Goal: Communication & Community: Answer question/provide support

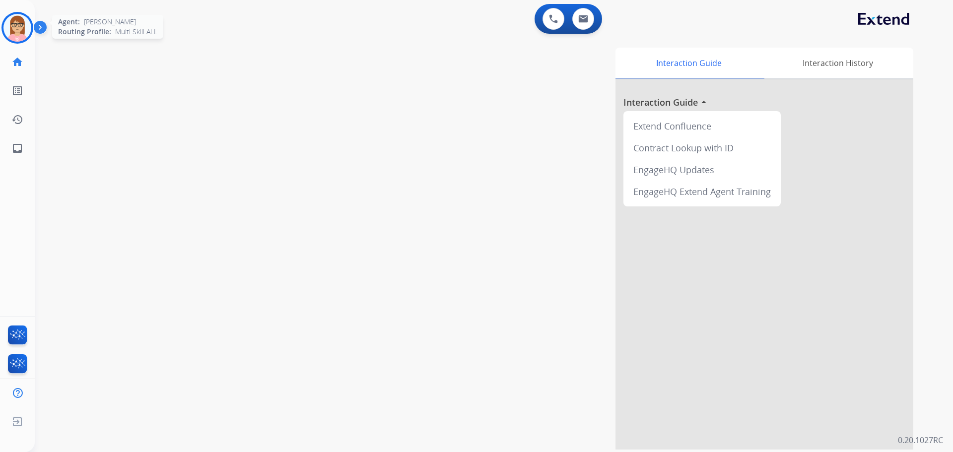
click at [18, 21] on img at bounding box center [17, 28] width 28 height 28
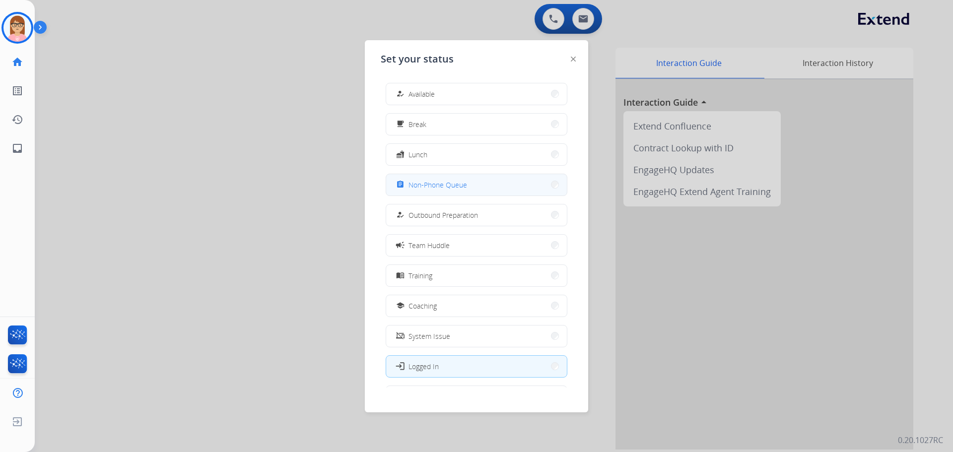
click at [447, 178] on button "assignment Non-Phone Queue" at bounding box center [476, 184] width 181 height 21
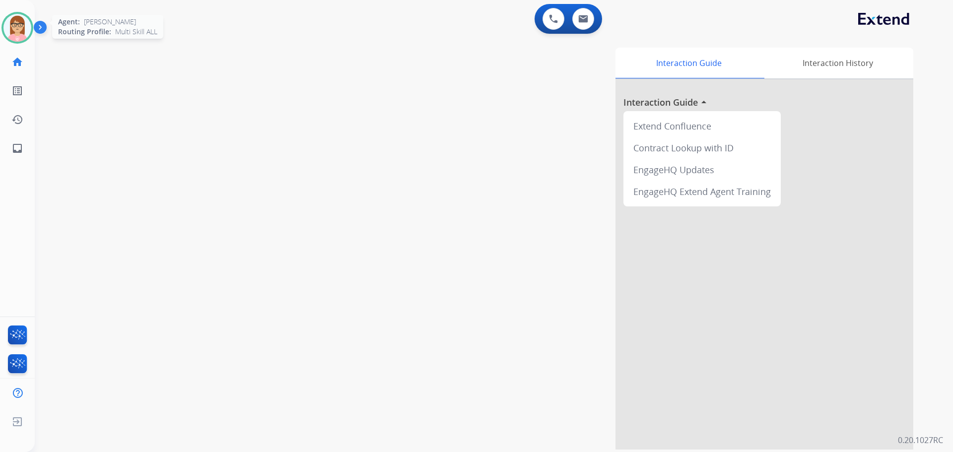
click at [19, 25] on img at bounding box center [17, 28] width 28 height 28
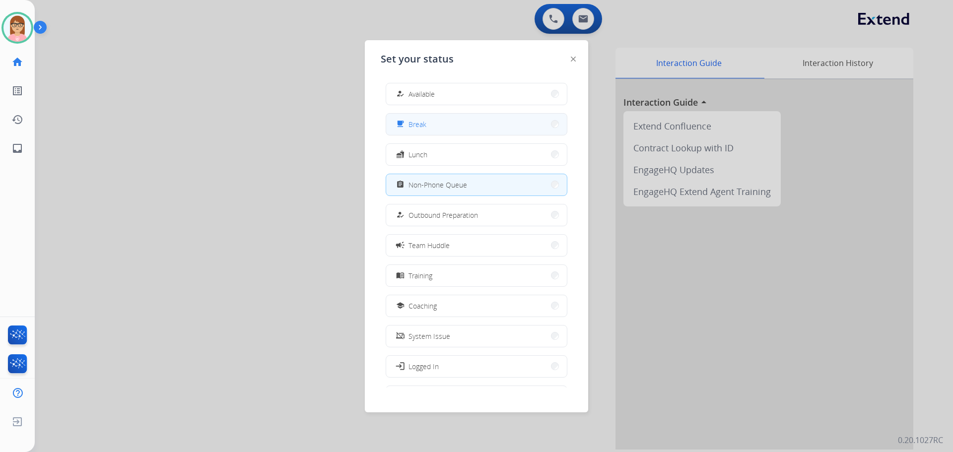
click at [432, 117] on button "free_breakfast Break" at bounding box center [476, 124] width 181 height 21
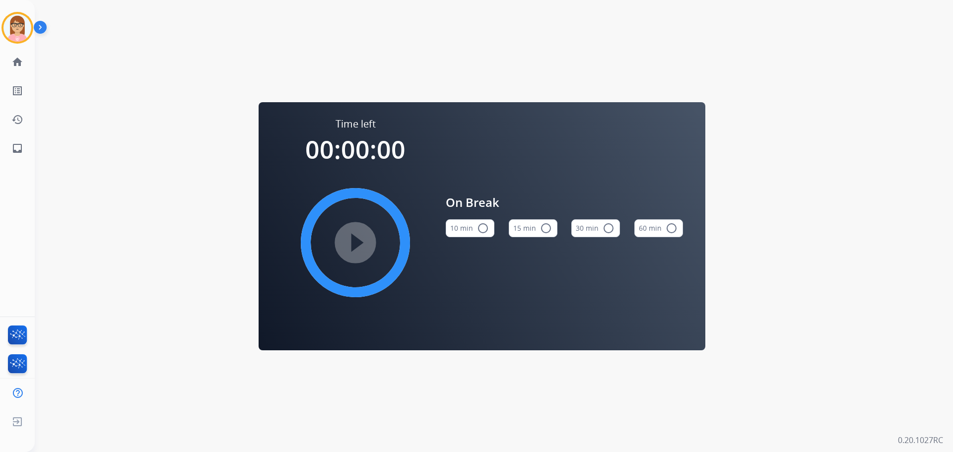
click at [530, 225] on button "15 min radio_button_unchecked" at bounding box center [533, 228] width 49 height 18
click at [350, 246] on mat-icon "play_circle_filled" at bounding box center [356, 243] width 12 height 12
click at [15, 30] on img at bounding box center [17, 28] width 28 height 28
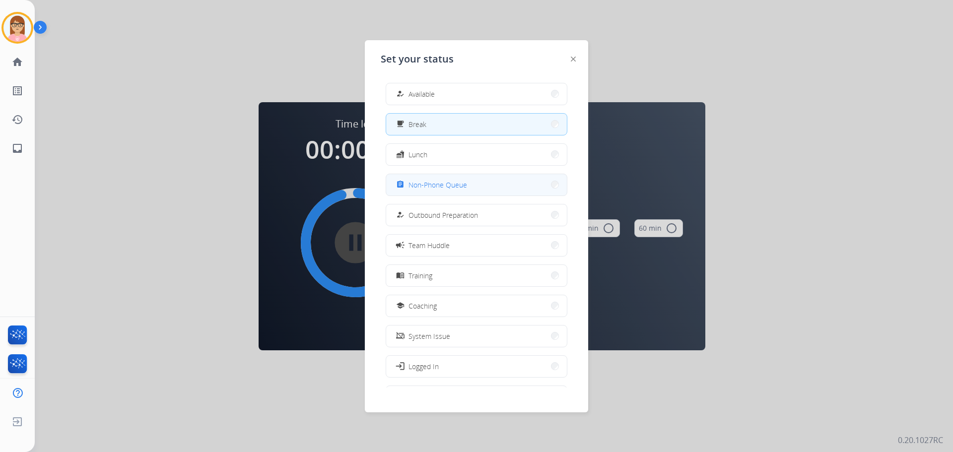
click at [431, 191] on button "assignment Non-Phone Queue" at bounding box center [476, 184] width 181 height 21
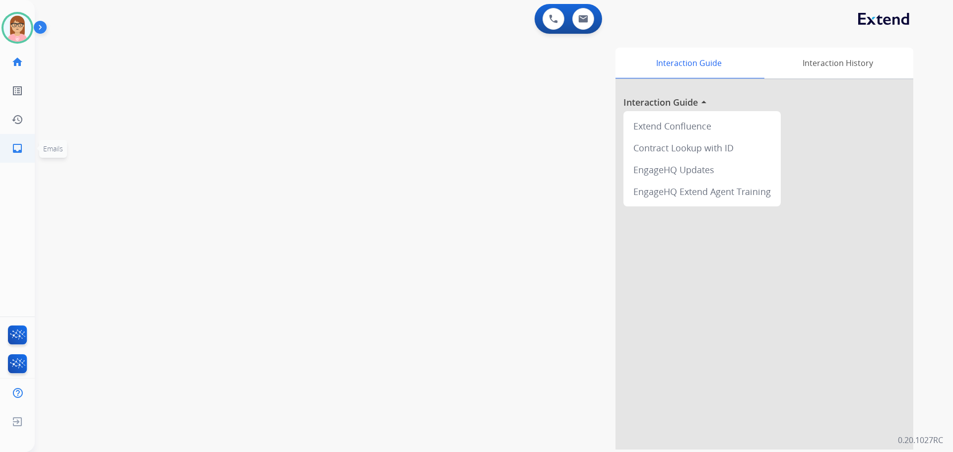
click at [21, 153] on mat-icon "inbox" at bounding box center [17, 148] width 12 height 12
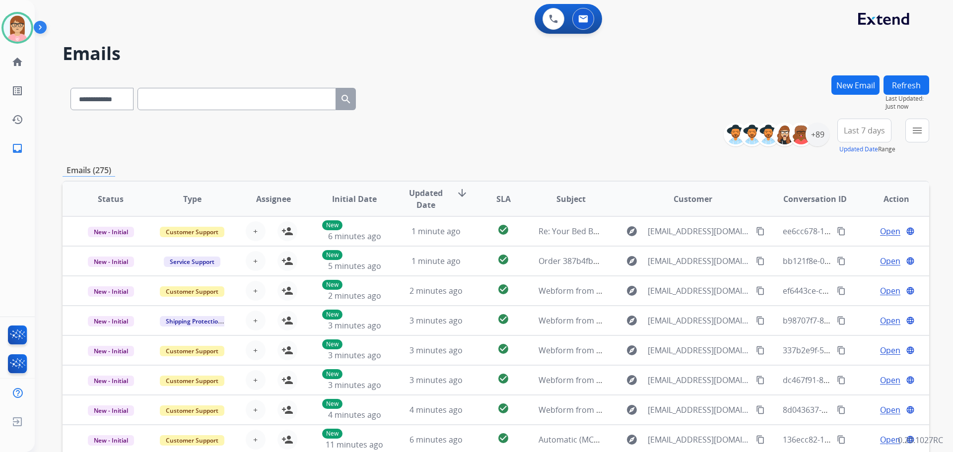
click at [620, 147] on div "**********" at bounding box center [496, 137] width 867 height 36
click at [17, 30] on img at bounding box center [17, 28] width 28 height 28
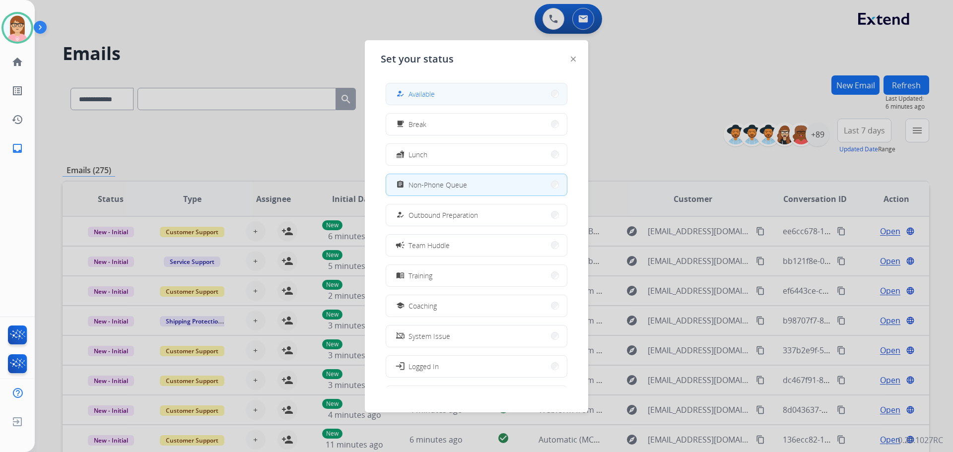
click at [458, 88] on button "how_to_reg Available" at bounding box center [476, 93] width 181 height 21
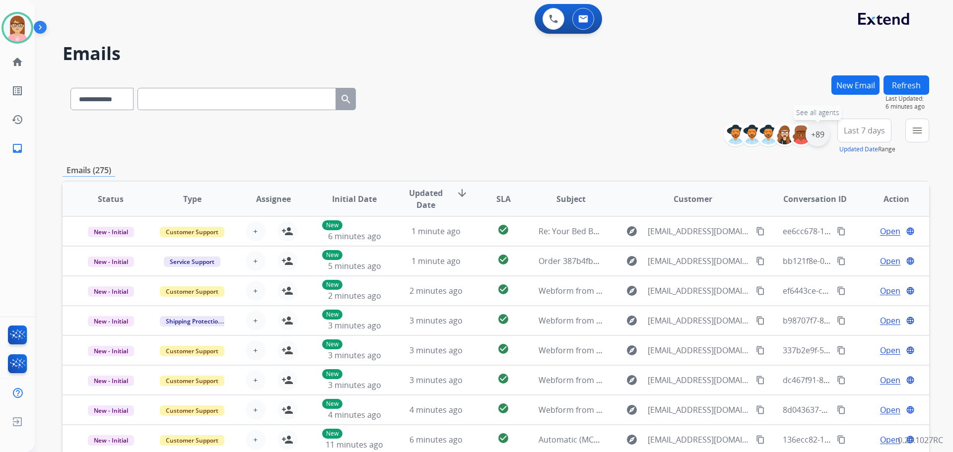
click at [807, 138] on div "+89" at bounding box center [818, 135] width 24 height 24
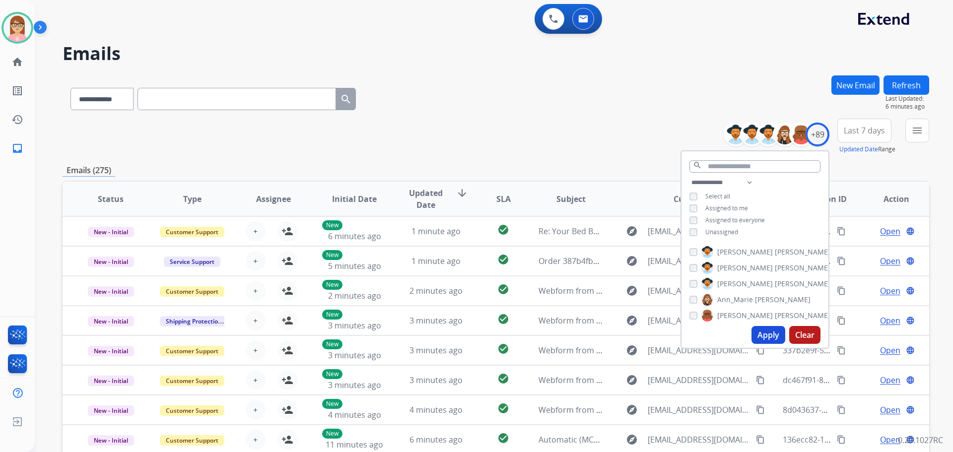
click at [777, 330] on button "Apply" at bounding box center [769, 335] width 34 height 18
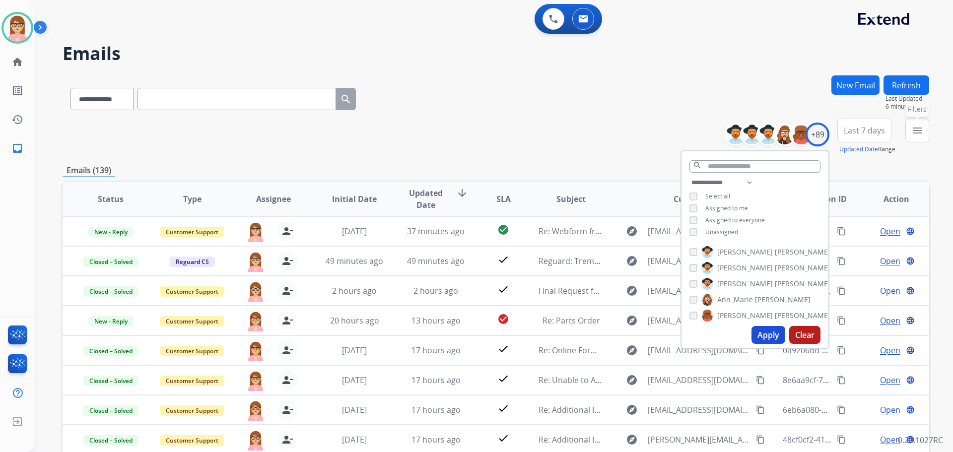
click at [910, 129] on button "menu Filters" at bounding box center [918, 131] width 24 height 24
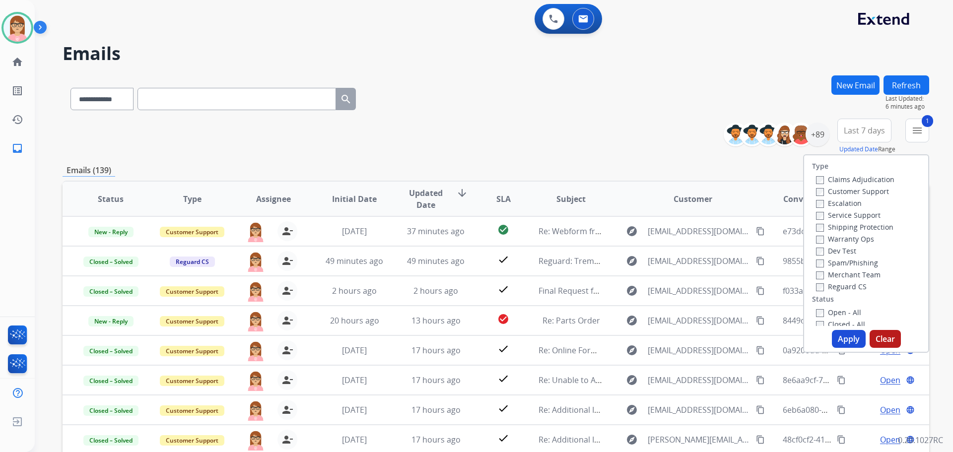
click at [846, 341] on button "Apply" at bounding box center [849, 339] width 34 height 18
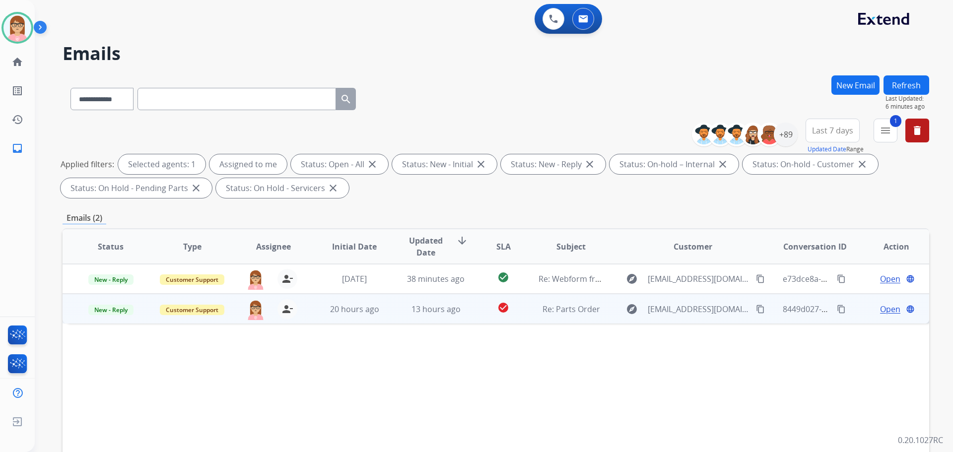
click at [880, 311] on span "Open" at bounding box center [890, 309] width 20 height 12
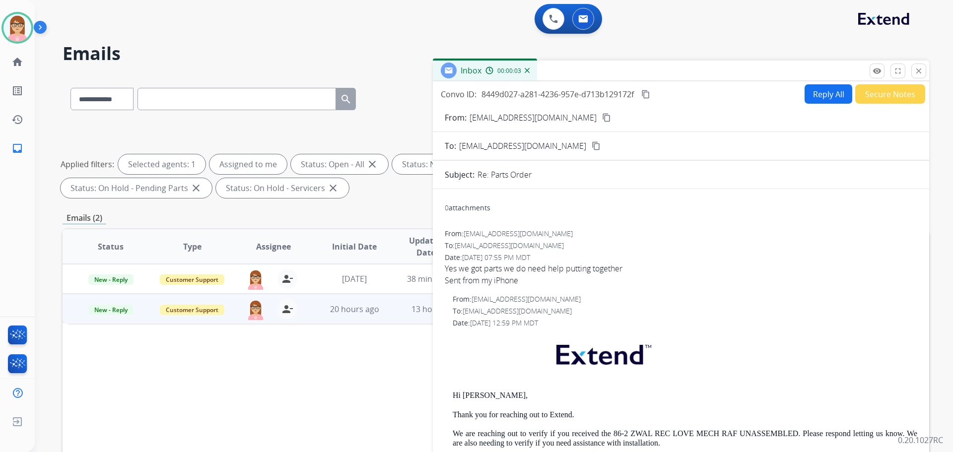
click at [602, 121] on mat-icon "content_copy" at bounding box center [606, 117] width 9 height 9
click at [6, 23] on img at bounding box center [17, 28] width 28 height 28
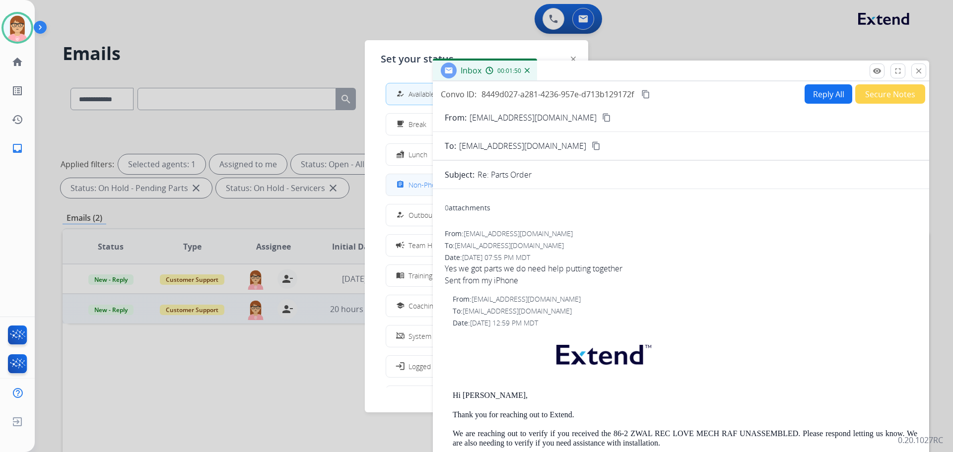
click at [407, 180] on div "assignment" at bounding box center [401, 185] width 14 height 12
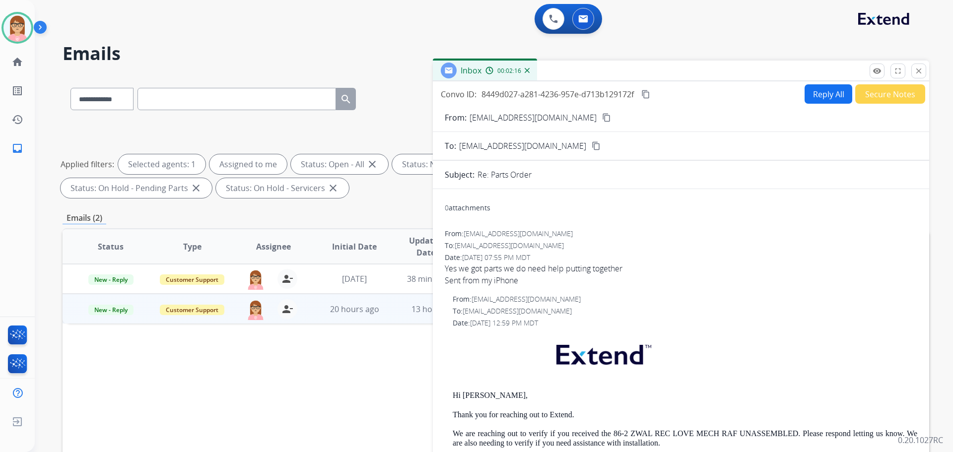
click at [363, 27] on div "0 Voice Interactions 0 Email Interactions" at bounding box center [488, 20] width 883 height 32
click at [645, 93] on mat-icon "content_copy" at bounding box center [645, 94] width 9 height 9
click at [793, 97] on div "Convo ID: 8449d027-a281-4236-957e-d713b129172f content_copy Copied! Reply All S…" at bounding box center [681, 93] width 497 height 19
click at [807, 97] on button "Reply All" at bounding box center [829, 93] width 48 height 19
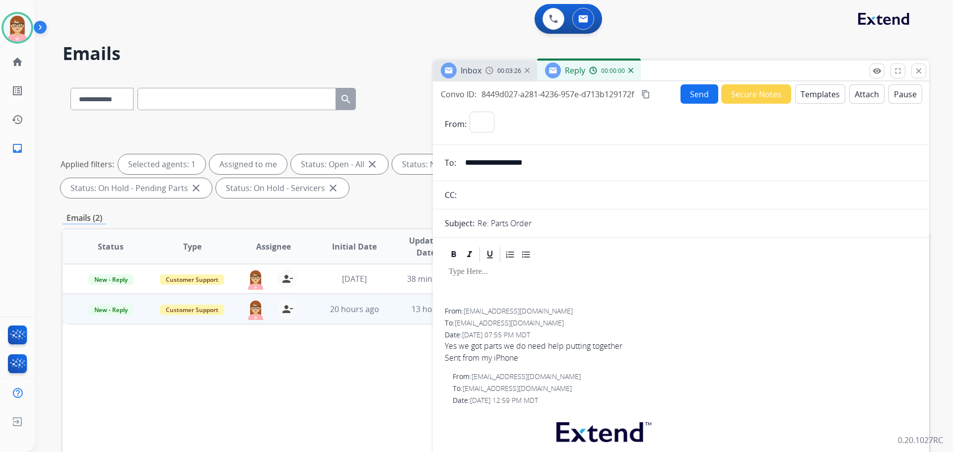
select select "**********"
click at [822, 96] on button "Templates" at bounding box center [820, 93] width 50 height 19
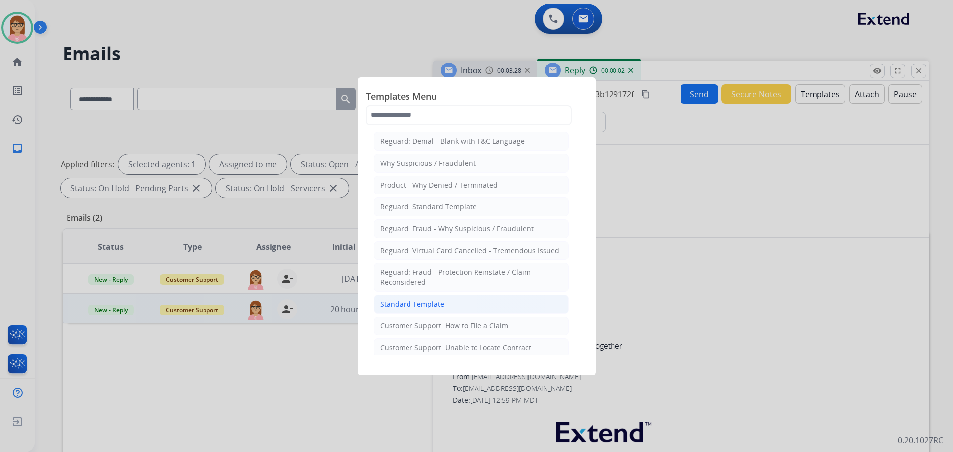
click at [435, 306] on div "Standard Template" at bounding box center [412, 304] width 64 height 10
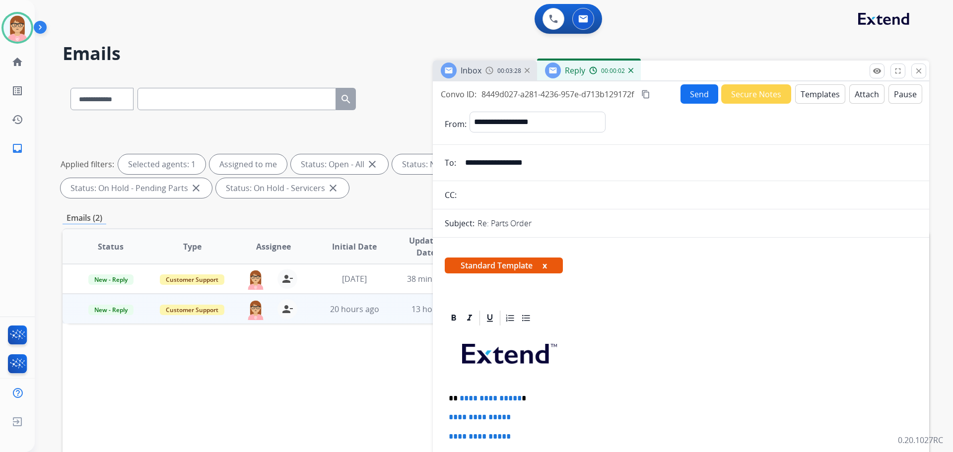
scroll to position [149, 0]
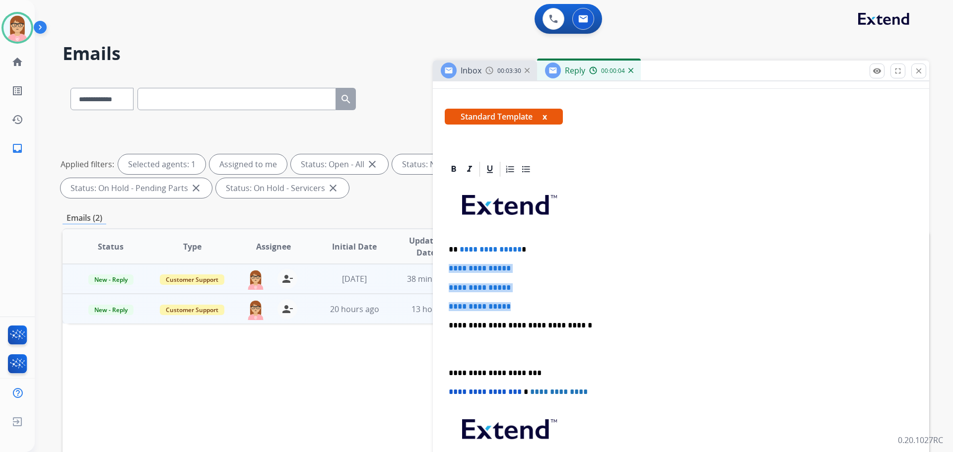
drag, startPoint x: 517, startPoint y: 306, endPoint x: 409, endPoint y: 268, distance: 114.6
click at [409, 268] on div "**********" at bounding box center [496, 343] width 867 height 537
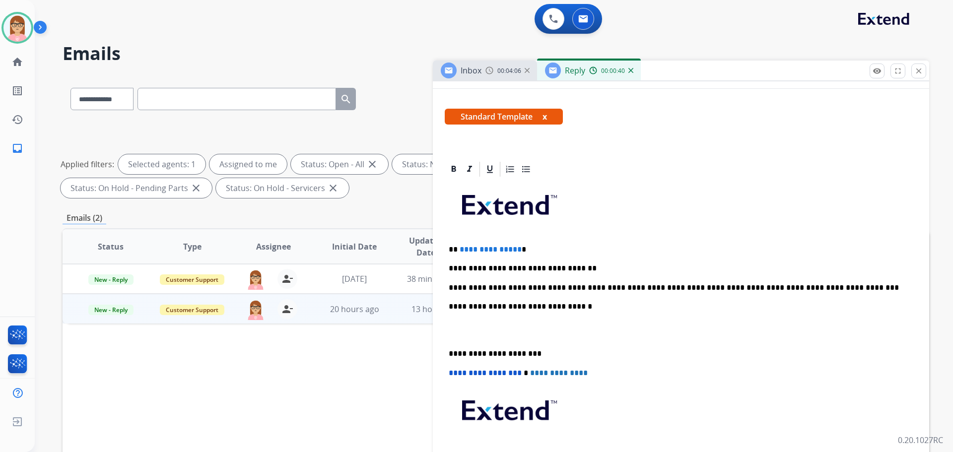
click at [462, 319] on div "**********" at bounding box center [681, 339] width 473 height 323
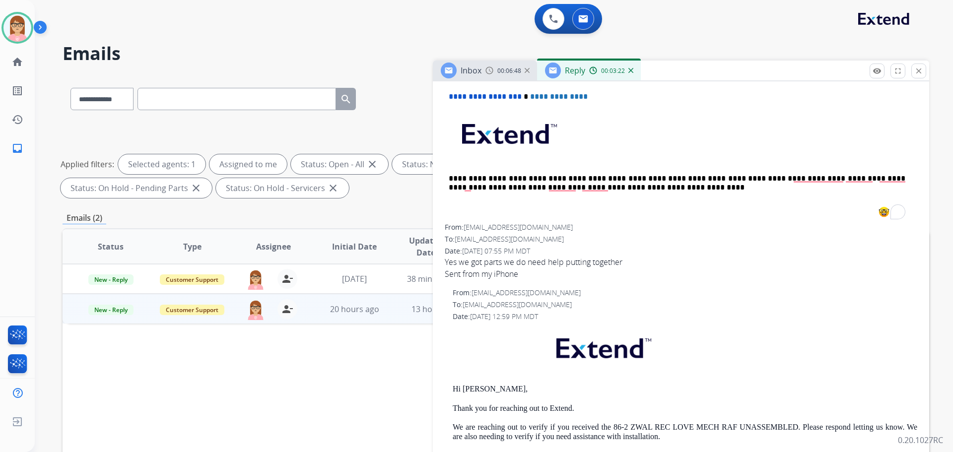
scroll to position [298, 0]
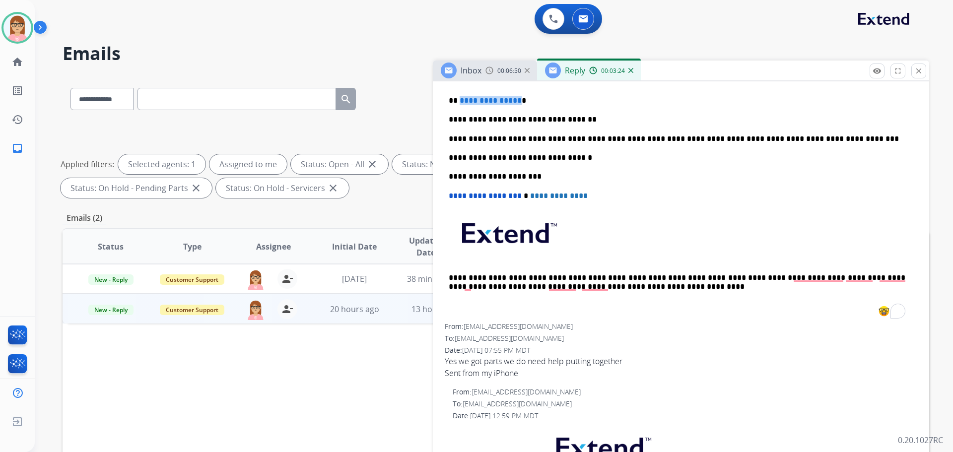
drag, startPoint x: 517, startPoint y: 103, endPoint x: 459, endPoint y: 103, distance: 58.1
click at [459, 103] on p "**********" at bounding box center [677, 100] width 457 height 9
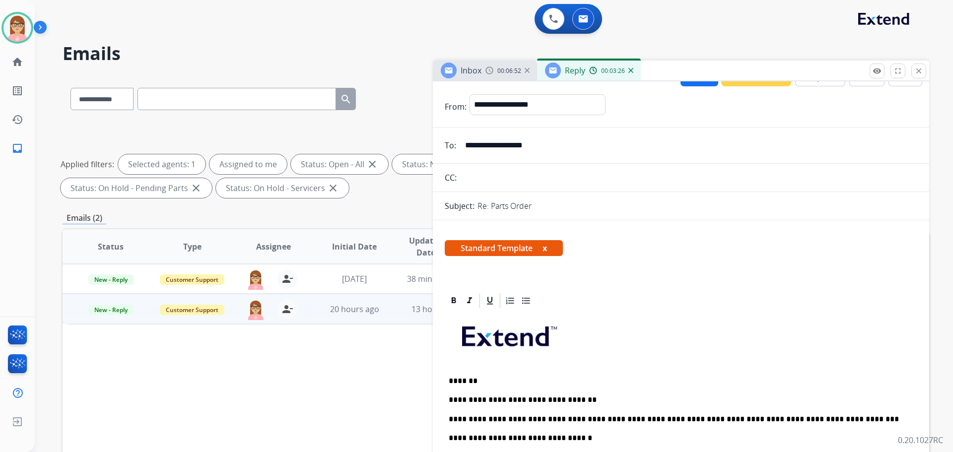
scroll to position [0, 0]
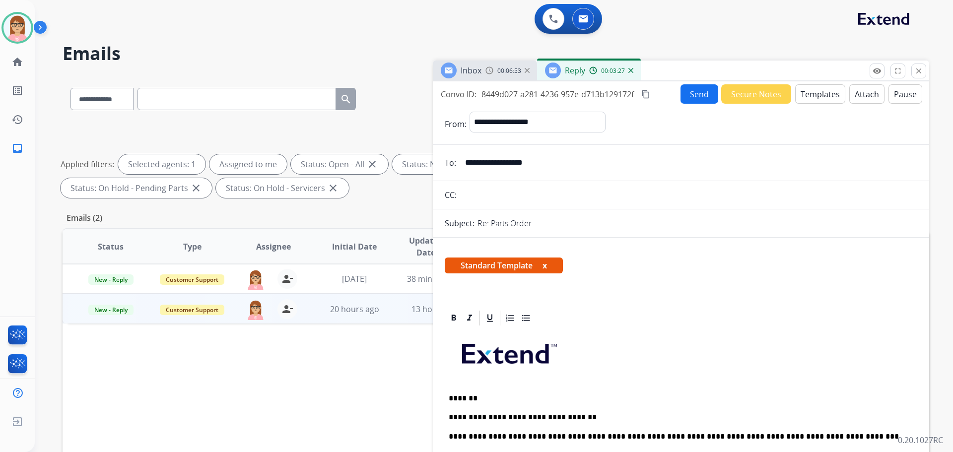
click at [691, 96] on button "Send" at bounding box center [700, 93] width 38 height 19
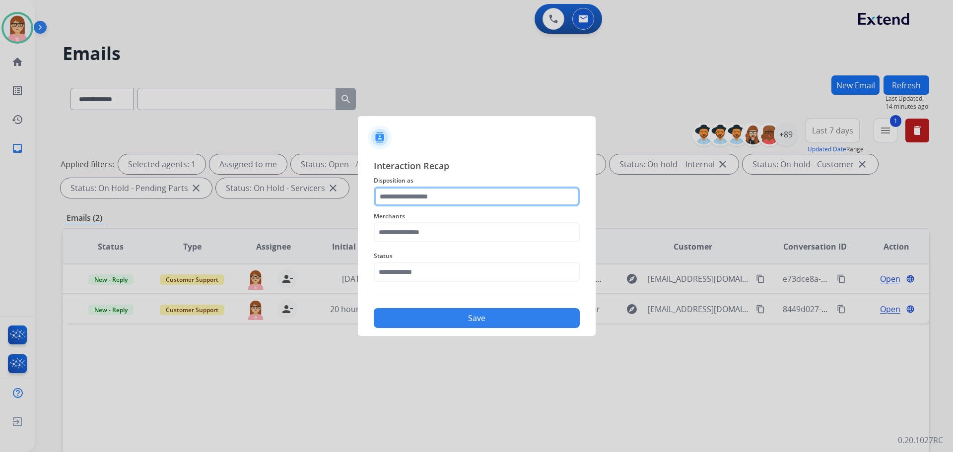
click at [429, 196] on input "text" at bounding box center [477, 197] width 206 height 20
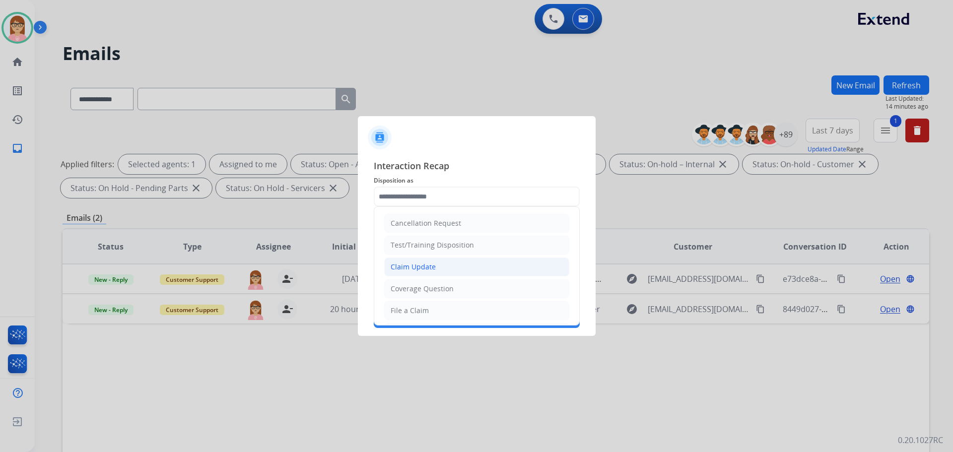
click at [437, 262] on li "Claim Update" at bounding box center [476, 267] width 185 height 19
type input "**********"
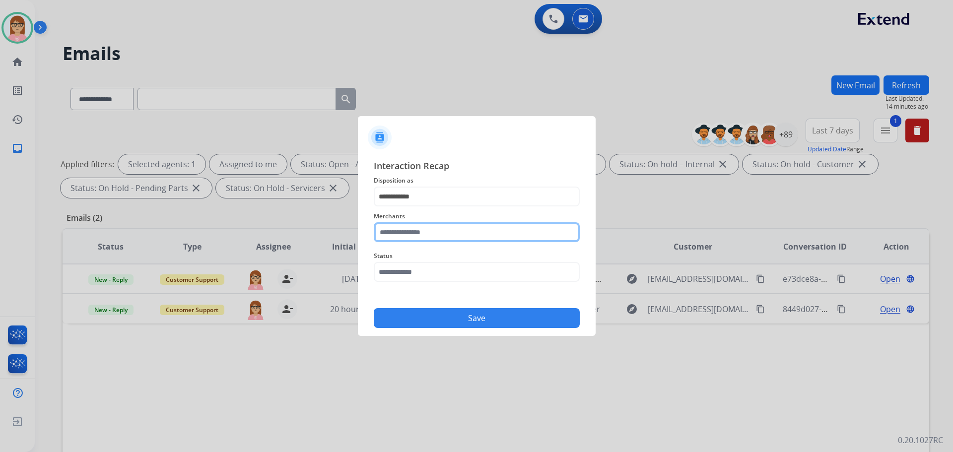
click at [437, 240] on input "text" at bounding box center [477, 232] width 206 height 20
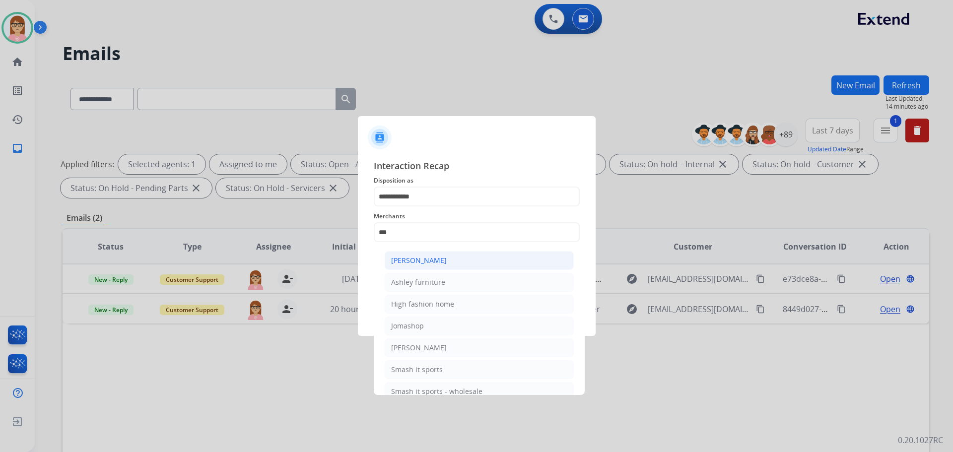
click at [434, 259] on div "[PERSON_NAME]" at bounding box center [419, 261] width 56 height 10
type input "**********"
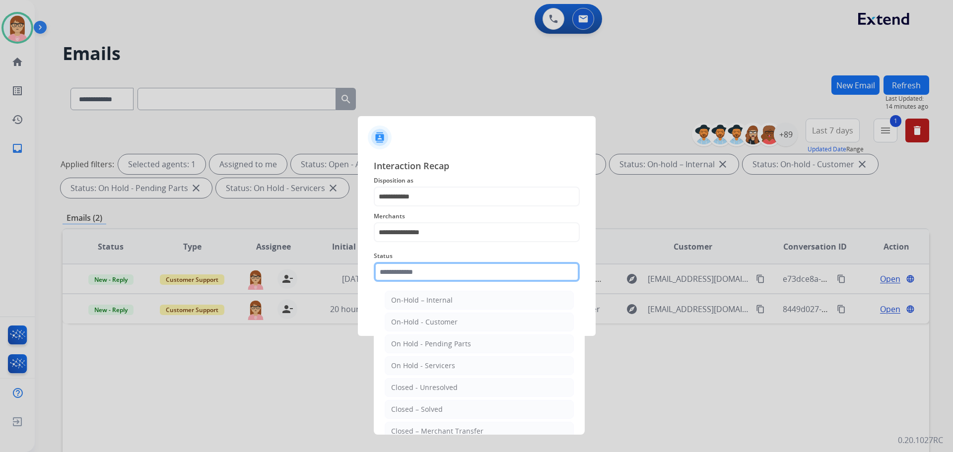
click at [430, 271] on input "text" at bounding box center [477, 272] width 206 height 20
click at [432, 411] on div "Closed – Solved" at bounding box center [417, 410] width 52 height 10
type input "**********"
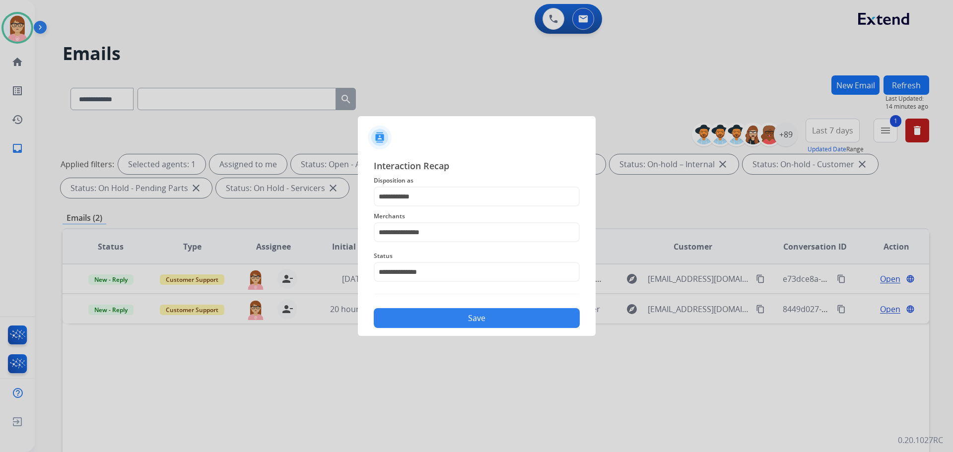
click at [457, 329] on div "**********" at bounding box center [477, 243] width 238 height 185
click at [462, 321] on button "Save" at bounding box center [477, 318] width 206 height 20
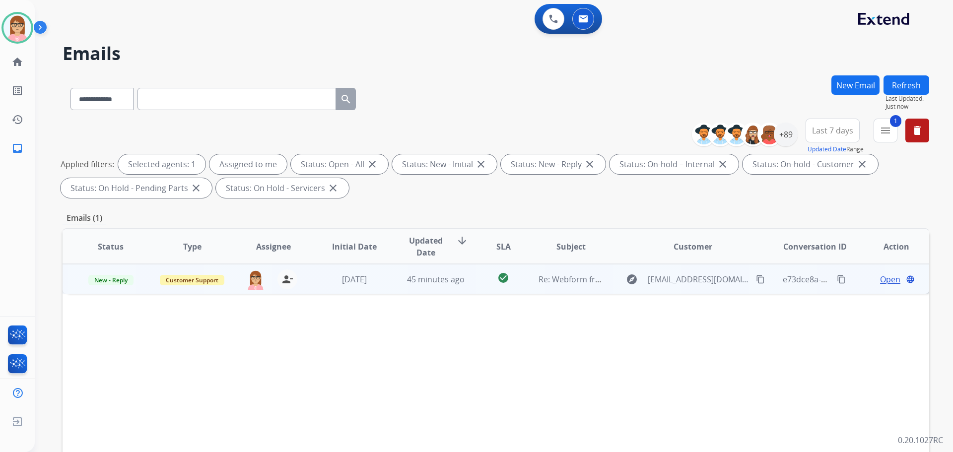
click at [891, 282] on span "Open" at bounding box center [890, 280] width 20 height 12
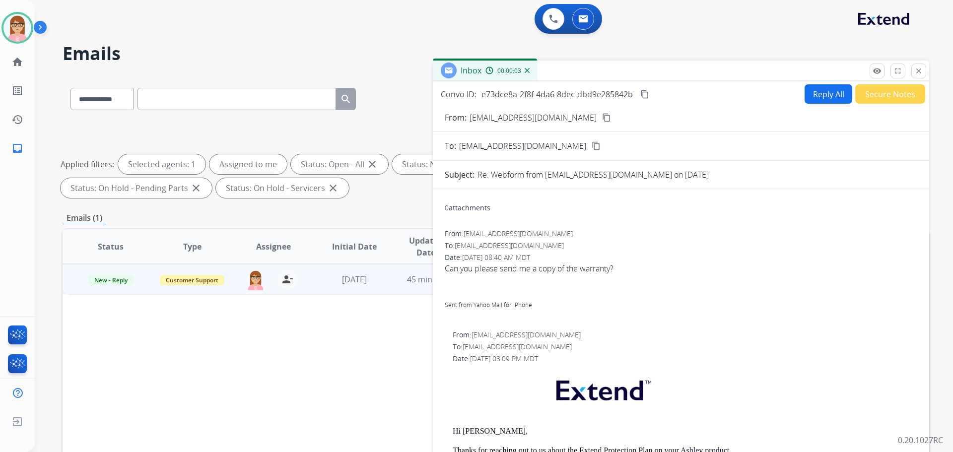
click at [602, 118] on mat-icon "content_copy" at bounding box center [606, 117] width 9 height 9
click at [802, 232] on div "From: [EMAIL_ADDRESS][DOMAIN_NAME]" at bounding box center [681, 234] width 473 height 10
click at [920, 72] on mat-icon "close" at bounding box center [919, 71] width 9 height 9
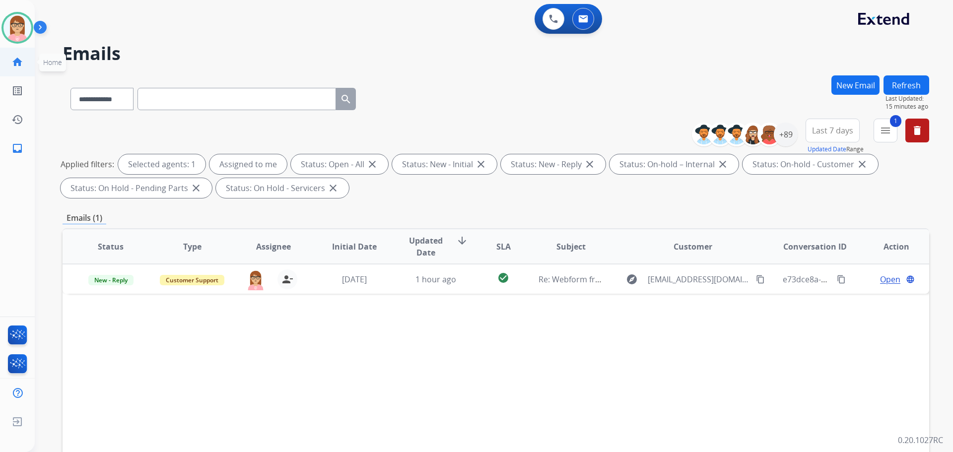
click at [24, 62] on link "home Home" at bounding box center [17, 62] width 28 height 28
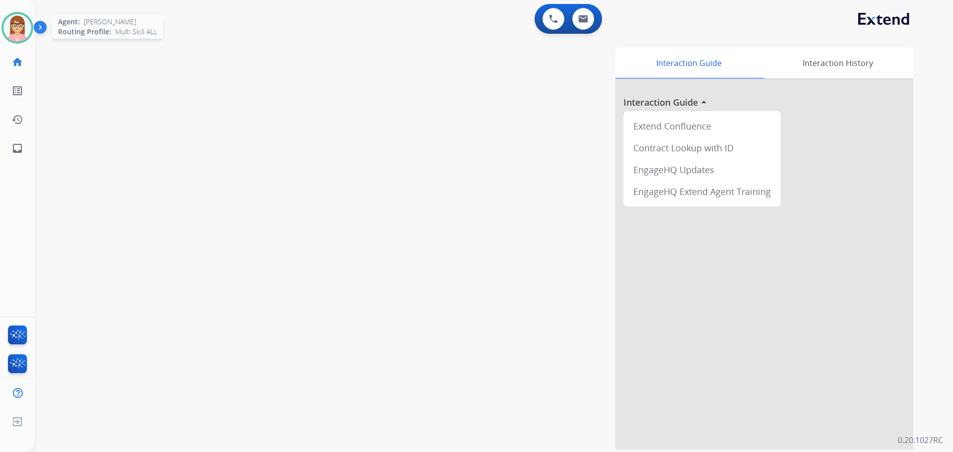
click at [25, 30] on img at bounding box center [17, 28] width 28 height 28
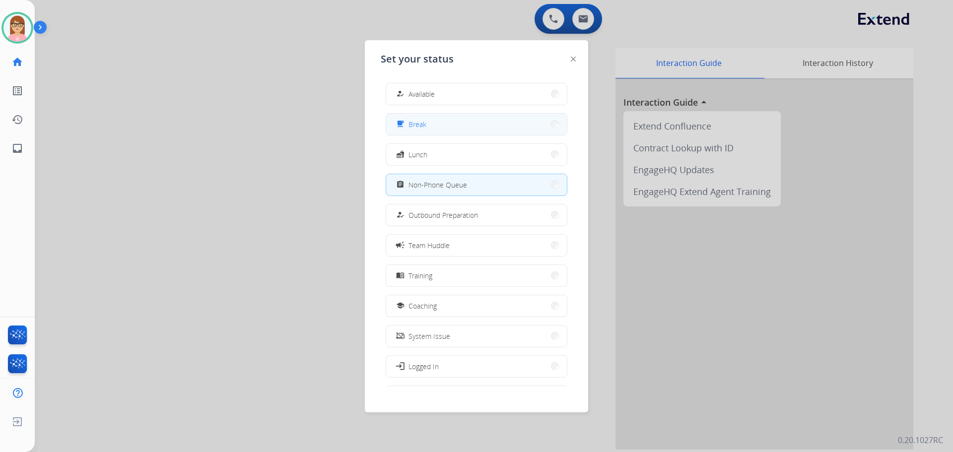
click at [410, 125] on div "free_breakfast Break" at bounding box center [410, 124] width 32 height 12
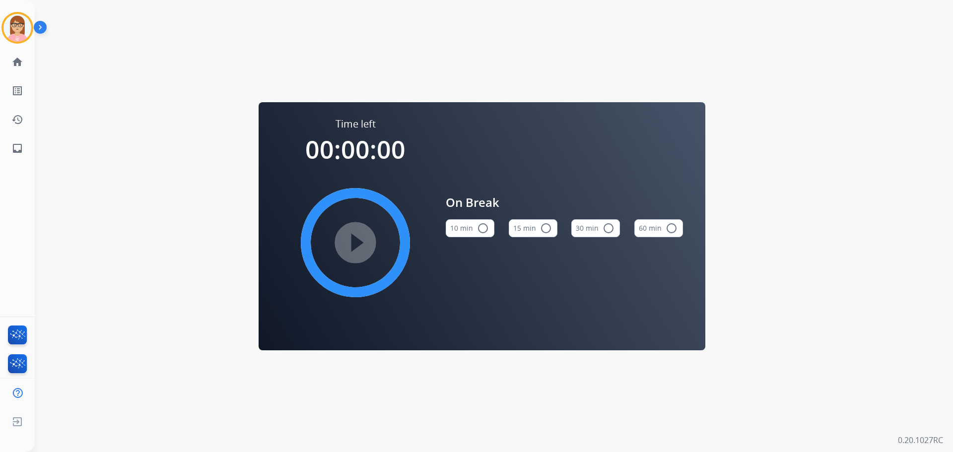
click at [475, 229] on button "10 min radio_button_unchecked" at bounding box center [470, 228] width 49 height 18
click at [352, 246] on mat-icon "play_circle_filled" at bounding box center [356, 243] width 12 height 12
click at [25, 16] on img at bounding box center [17, 28] width 28 height 28
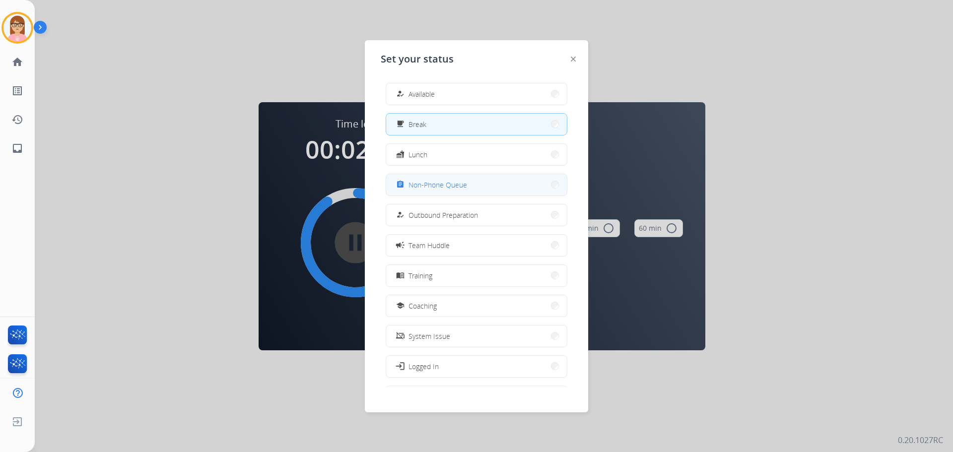
click at [450, 188] on span "Non-Phone Queue" at bounding box center [438, 185] width 59 height 10
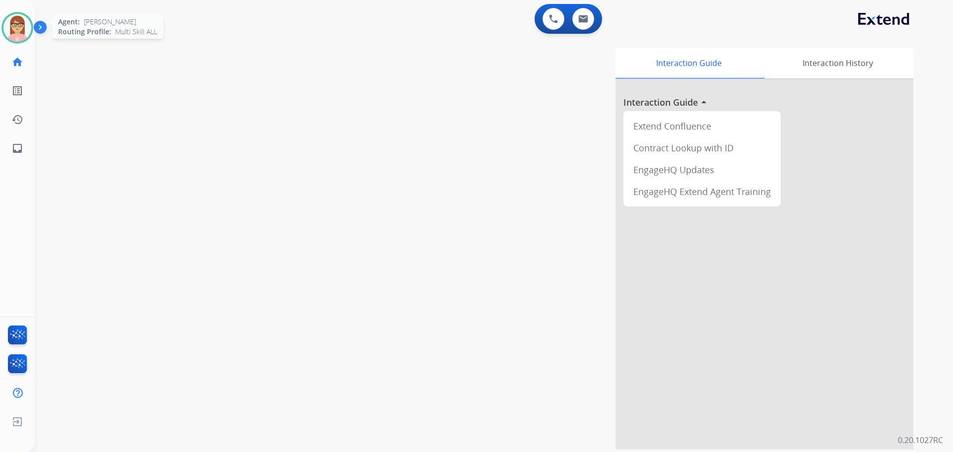
click at [24, 29] on img at bounding box center [17, 28] width 28 height 28
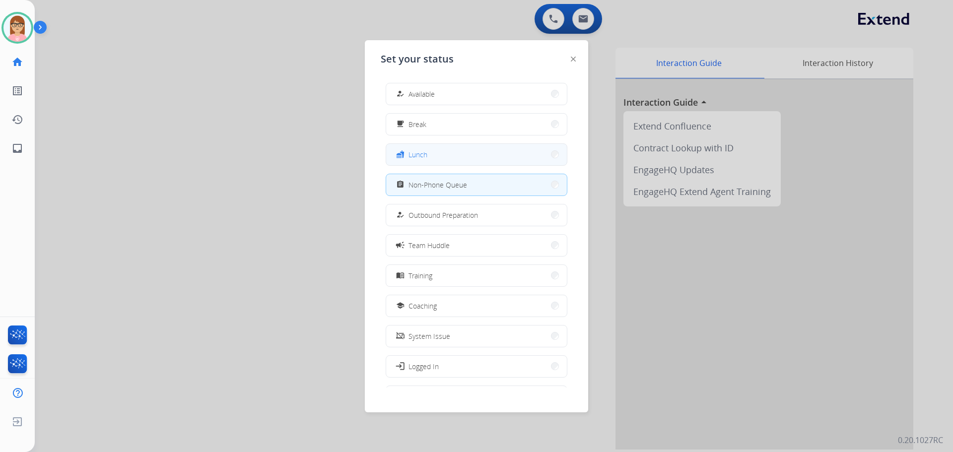
click at [495, 158] on button "fastfood Lunch" at bounding box center [476, 154] width 181 height 21
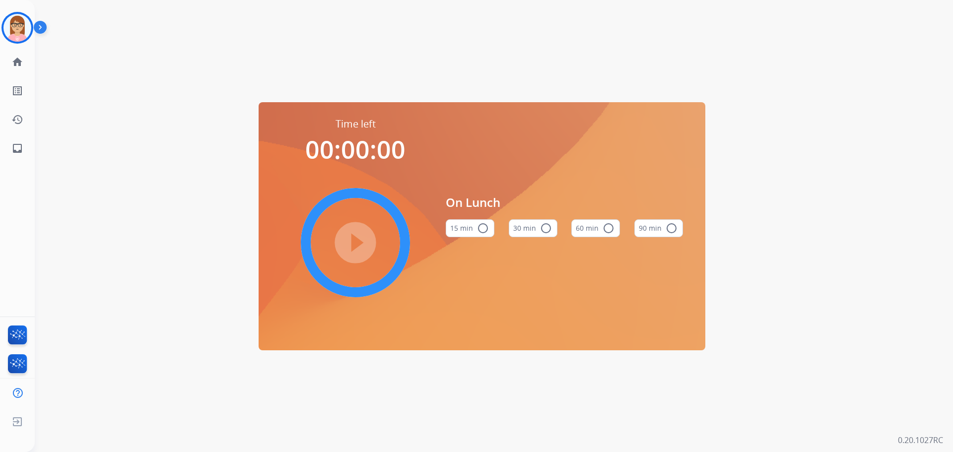
click at [591, 228] on button "60 min radio_button_unchecked" at bounding box center [595, 228] width 49 height 18
click at [358, 239] on mat-icon "play_circle_filled" at bounding box center [356, 243] width 12 height 12
